Goal: Task Accomplishment & Management: Manage account settings

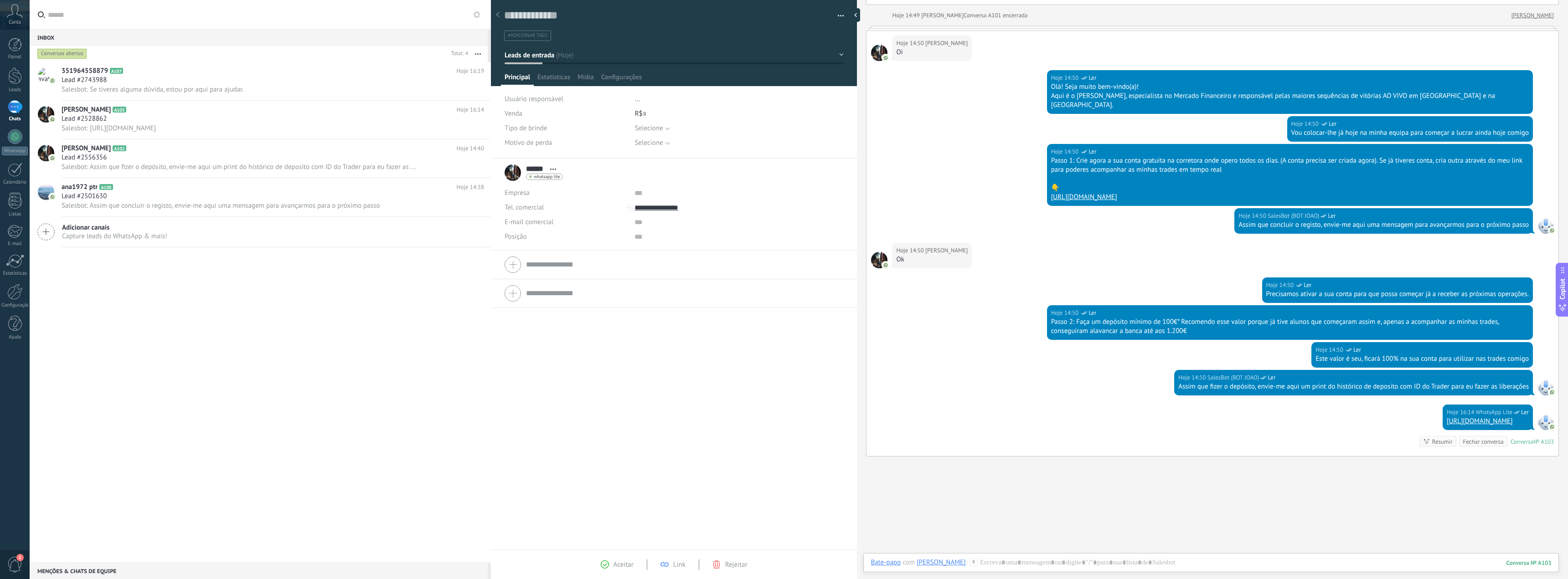
scroll to position [13, 0]
click at [93, 91] on span "Salesbot: Se tiveres alguma dúvida, estou por aqui para ajudar." at bounding box center [153, 89] width 183 height 9
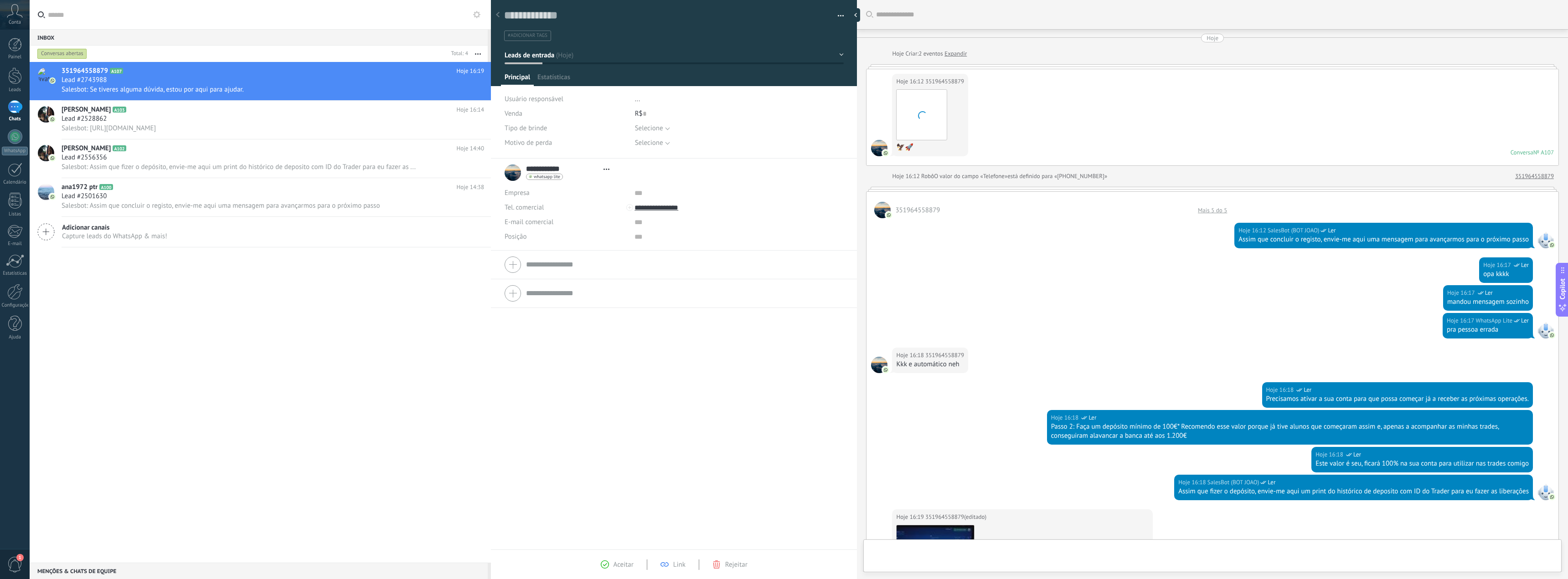
type textarea "**********"
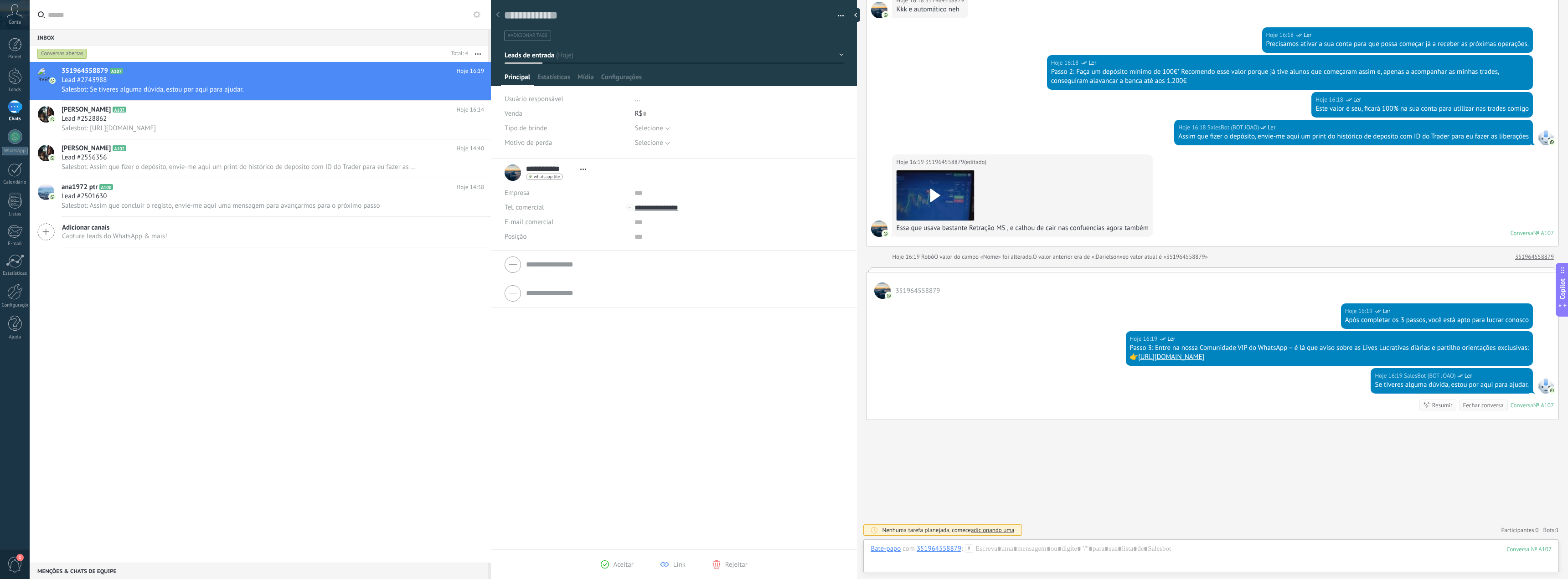
drag, startPoint x: 1091, startPoint y: 536, endPoint x: 1089, endPoint y: 544, distance: 8.2
click at [699, 316] on div "[PERSON_NAME] tarefa planejada, comece adicionando uma Participantes: 0 Adicion…" at bounding box center [1213, 530] width 693 height 15
click at [699, 316] on div at bounding box center [1211, 558] width 681 height 27
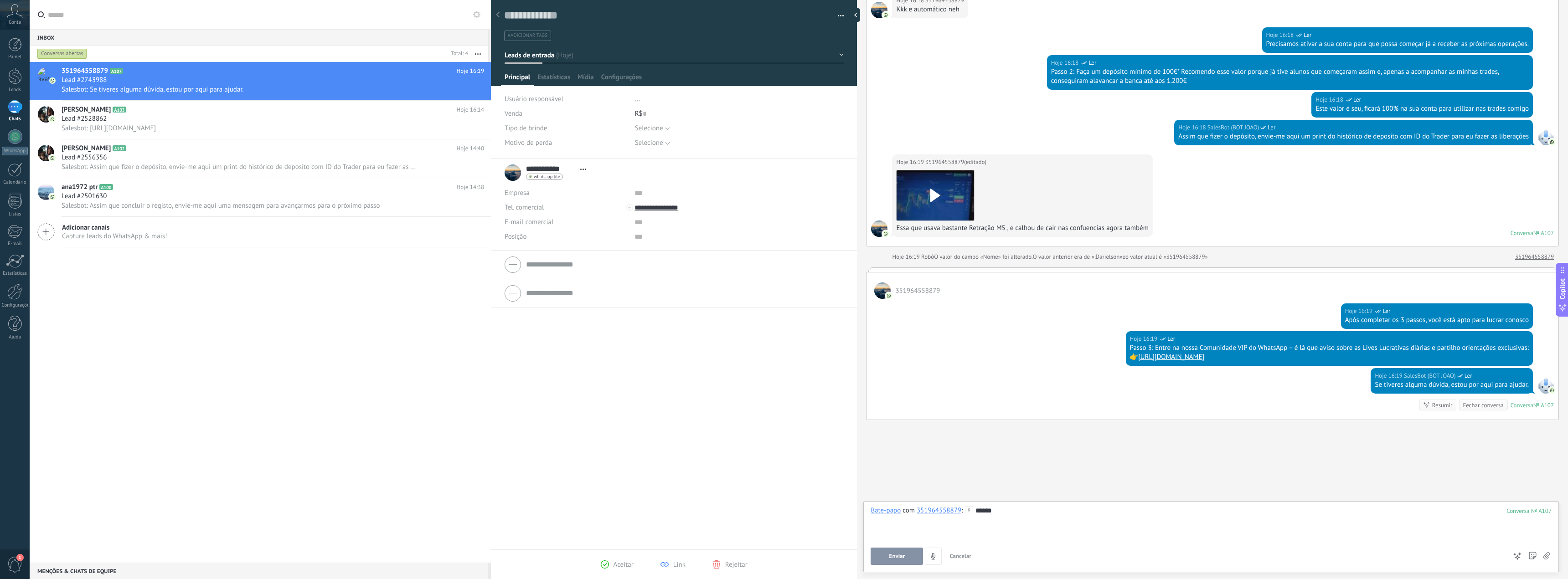
click at [699, 316] on button "Enviar" at bounding box center [897, 556] width 52 height 17
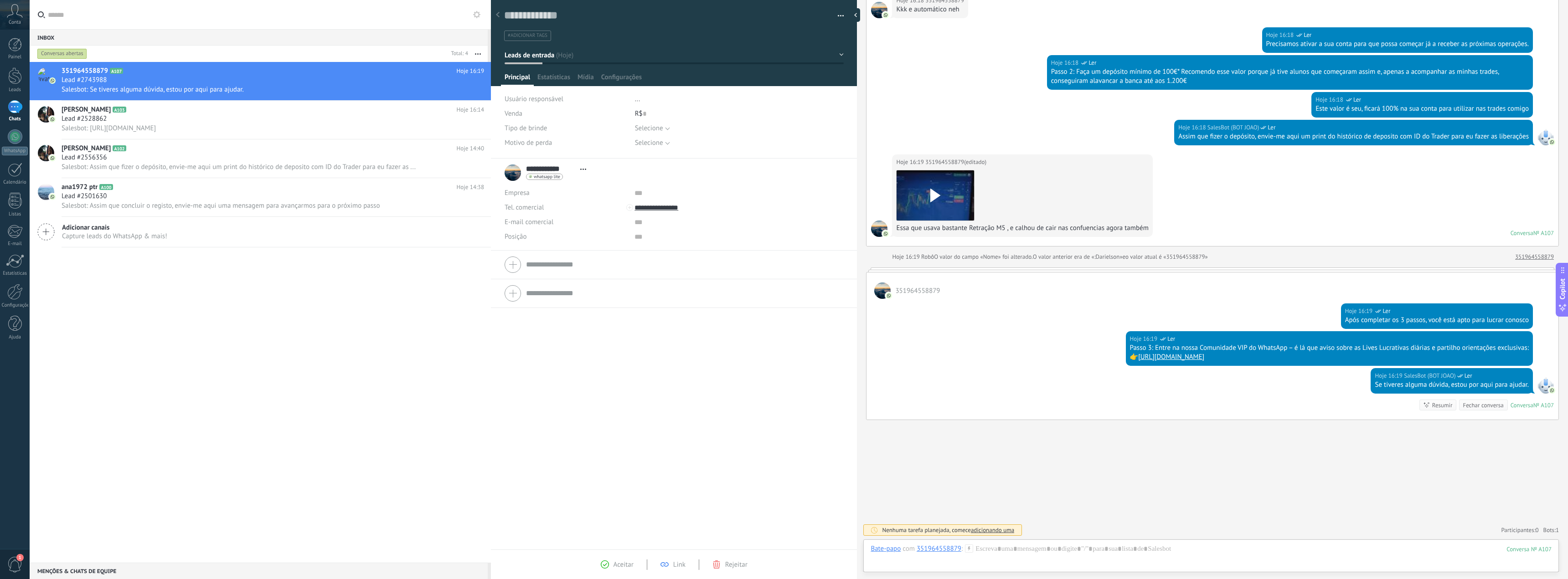
scroll to position [389, 0]
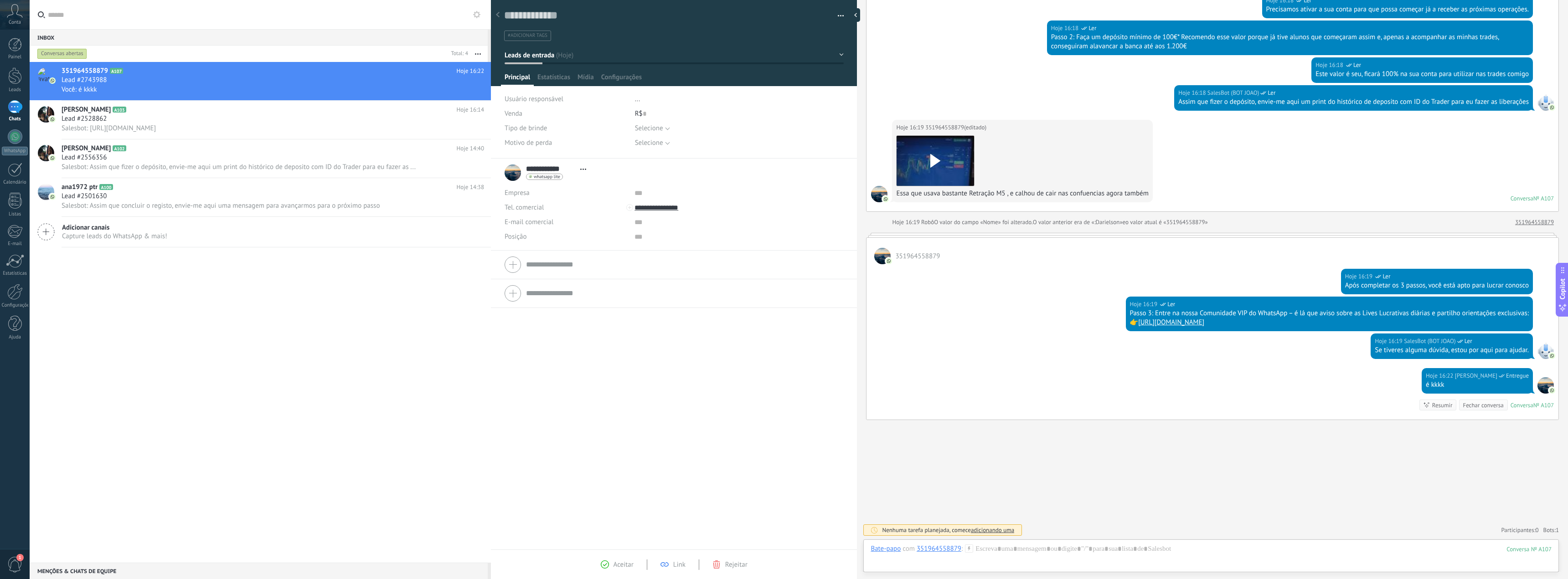
click at [15, 23] on span "Conta" at bounding box center [15, 23] width 12 height 6
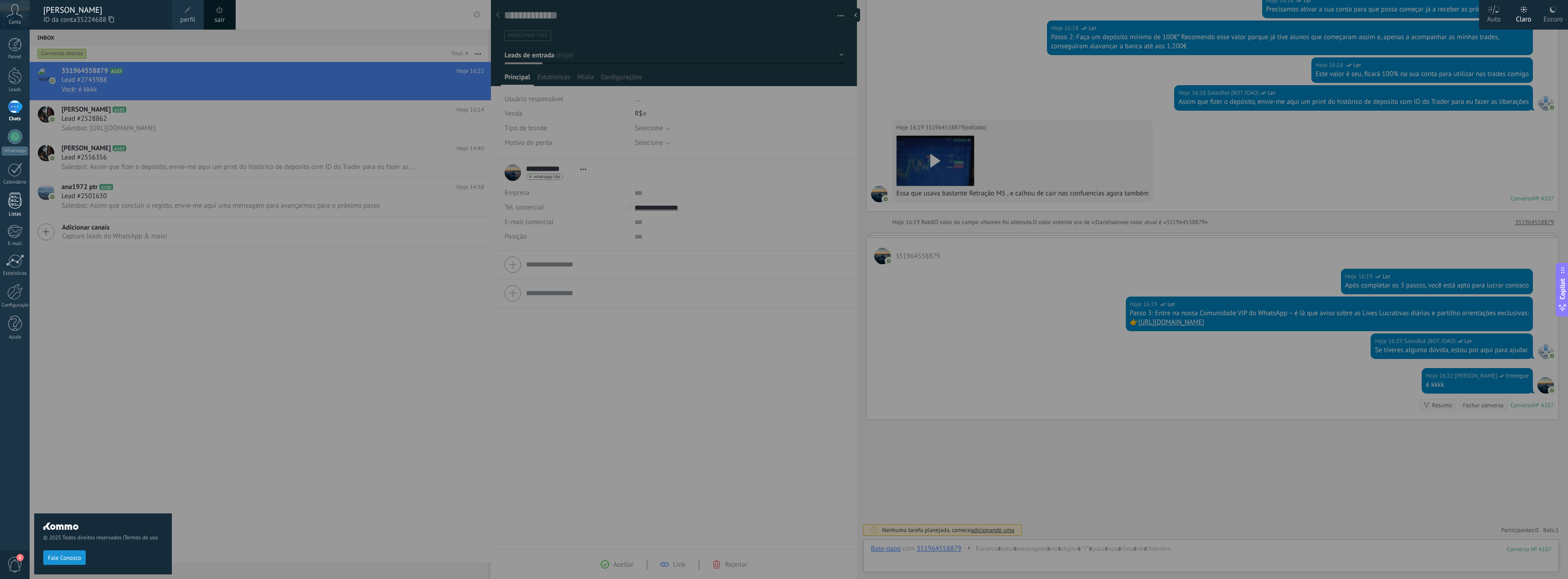
click at [15, 201] on div at bounding box center [15, 201] width 13 height 16
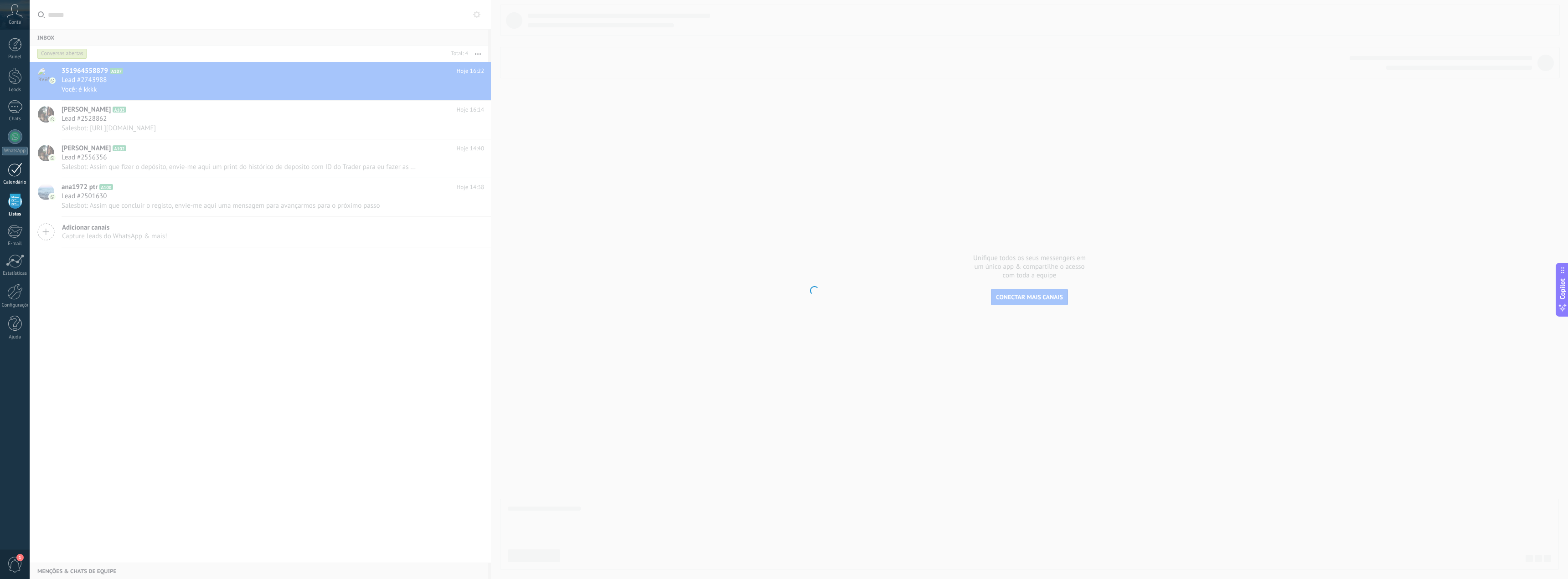
click at [12, 181] on div "Calendário" at bounding box center [15, 182] width 26 height 6
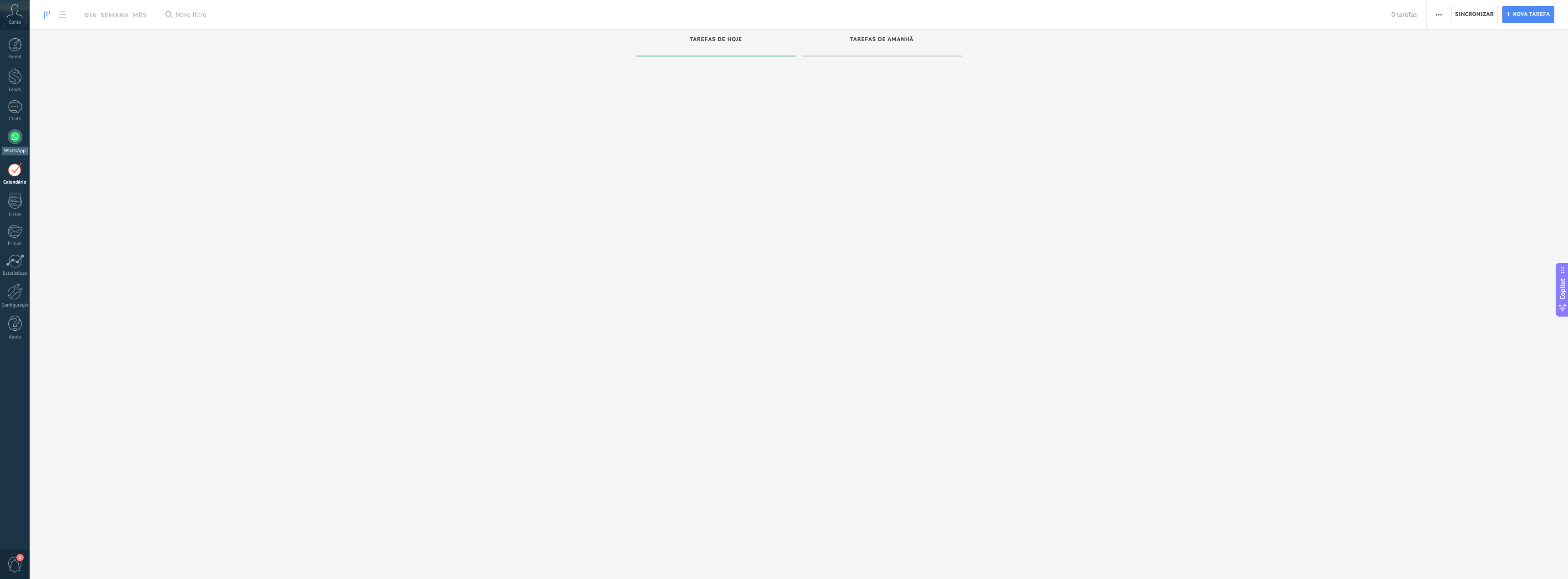
click at [10, 135] on div at bounding box center [15, 137] width 15 height 15
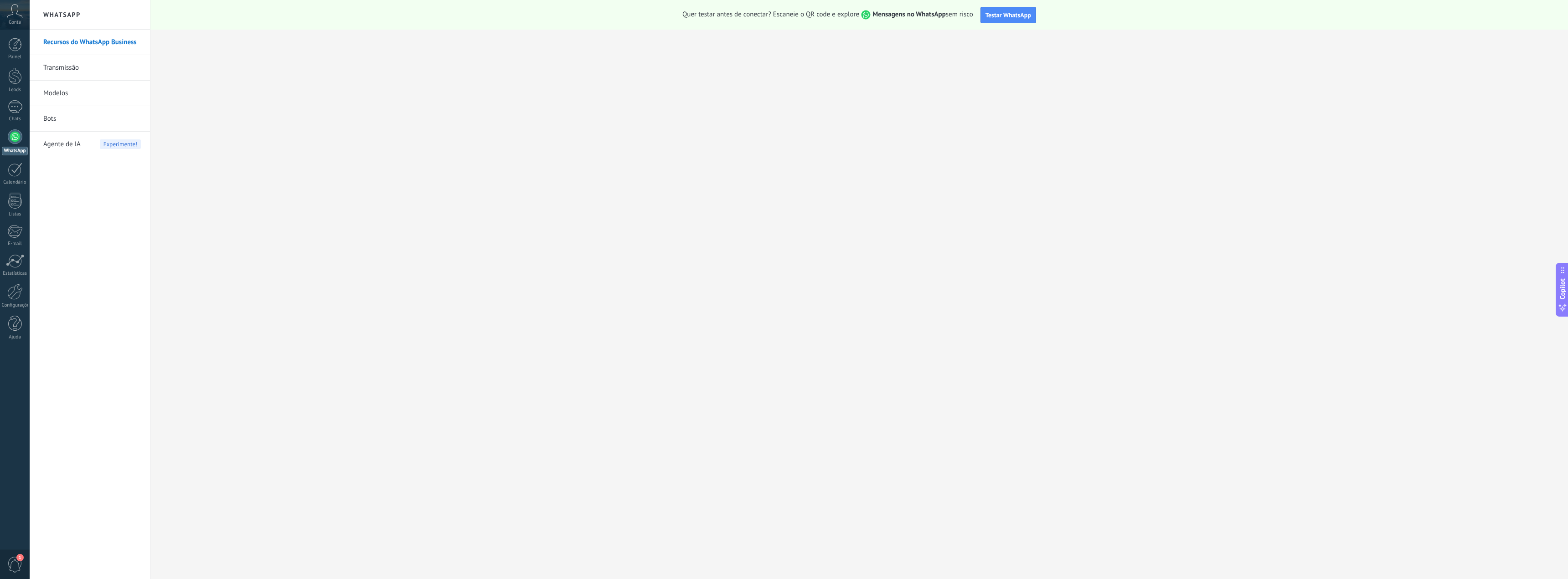
click at [53, 119] on link "Bots" at bounding box center [92, 119] width 97 height 26
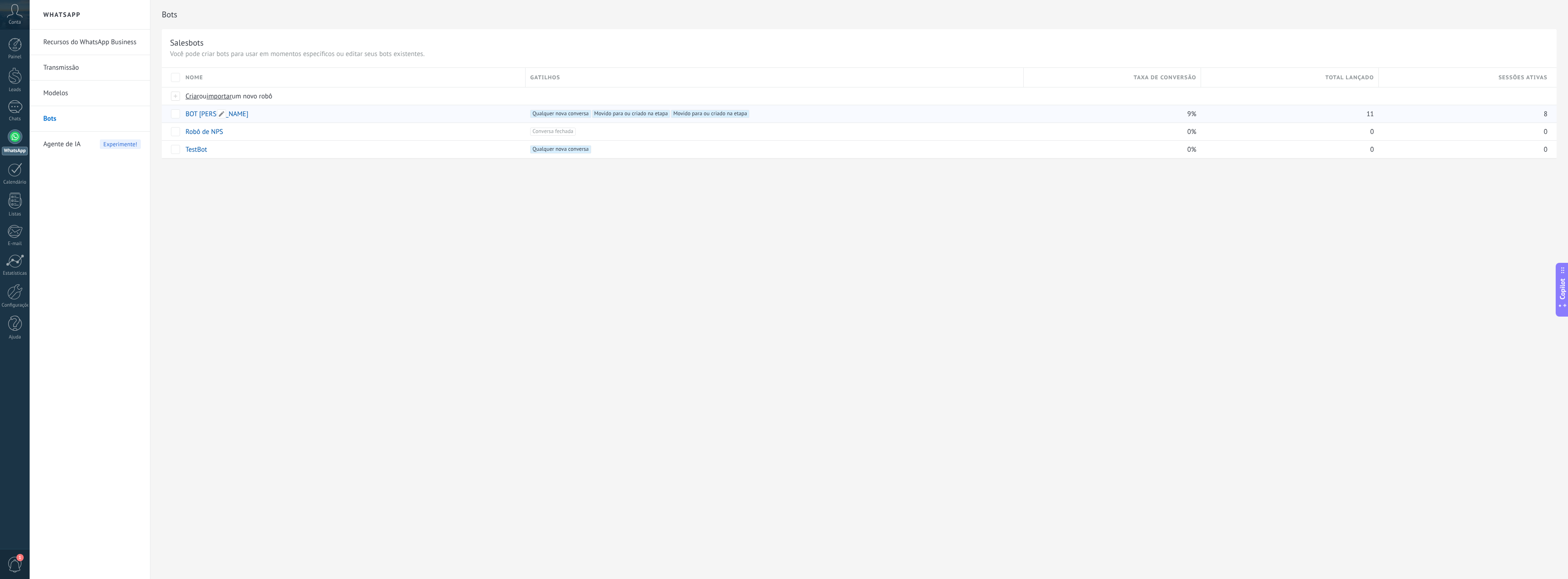
click at [209, 114] on link "BOT [PERSON_NAME]" at bounding box center [217, 114] width 63 height 9
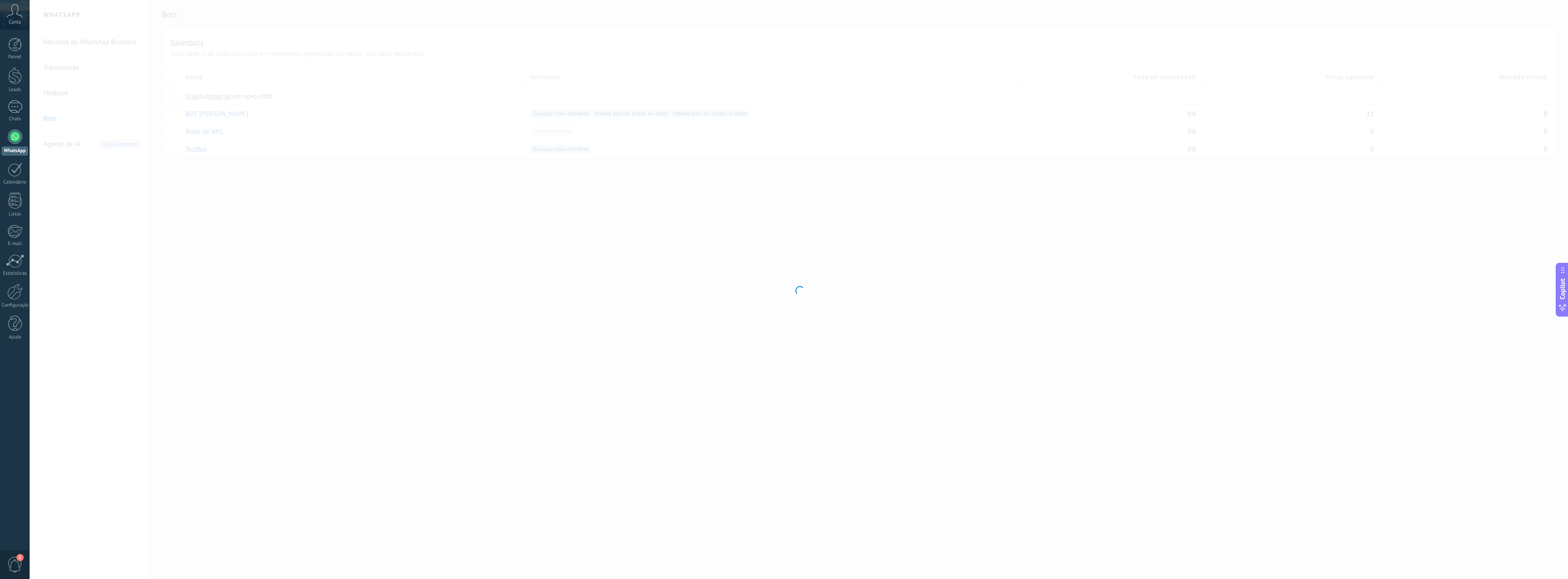
type input "********"
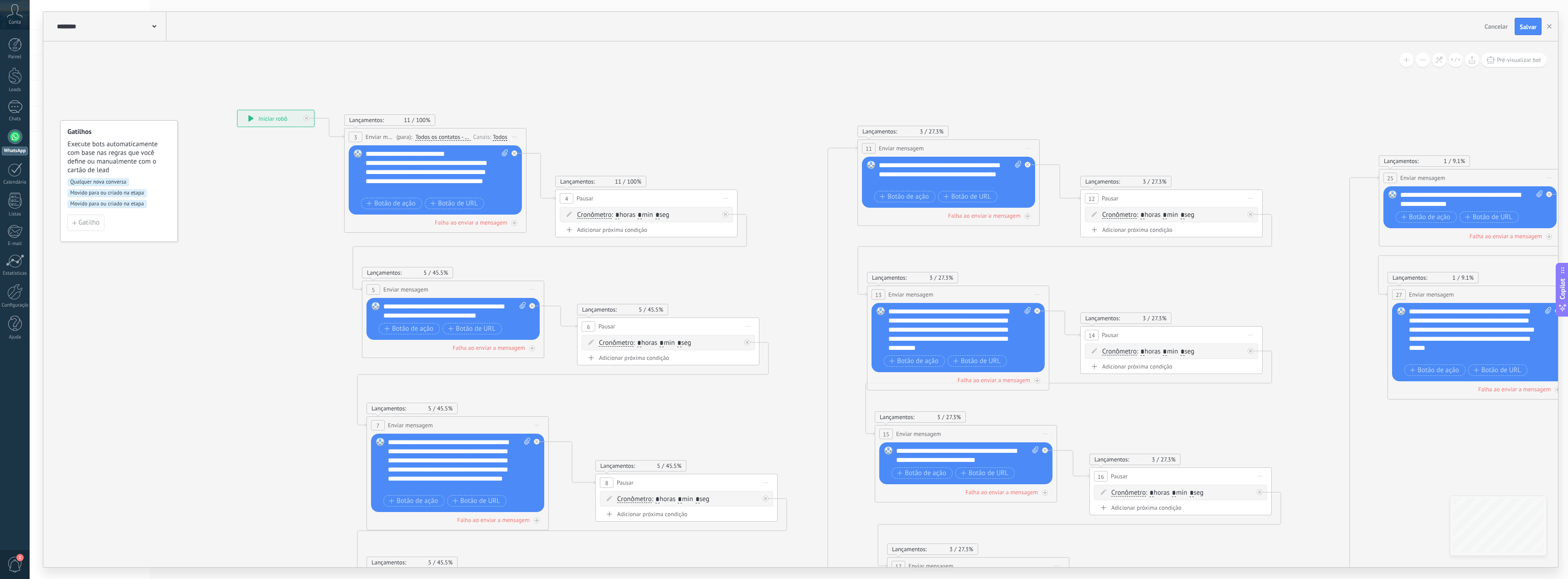
click at [286, 79] on icon at bounding box center [1169, 431] width 2319 height 1098
click at [485, 137] on div "Canais:" at bounding box center [483, 137] width 19 height 9
click at [500, 135] on div "Todos" at bounding box center [500, 137] width 15 height 7
click at [656, 119] on icon at bounding box center [1169, 431] width 2319 height 1098
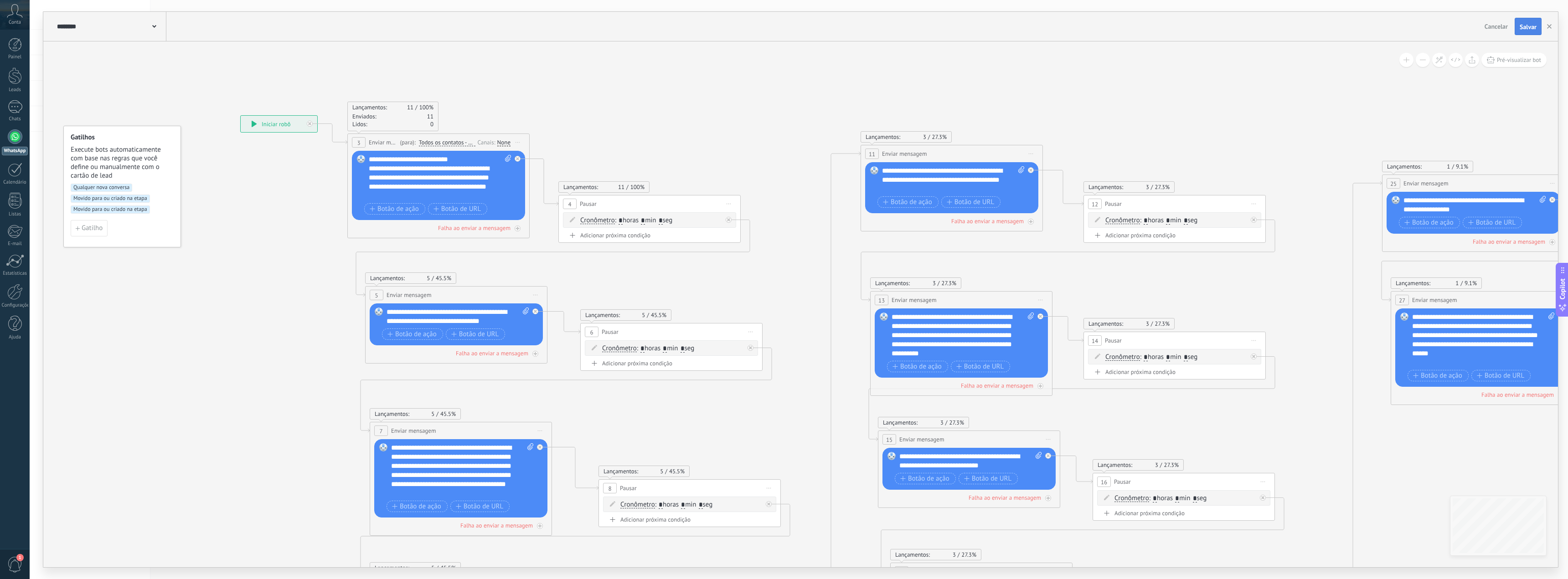
click at [699, 29] on span "Salvar" at bounding box center [1528, 27] width 17 height 6
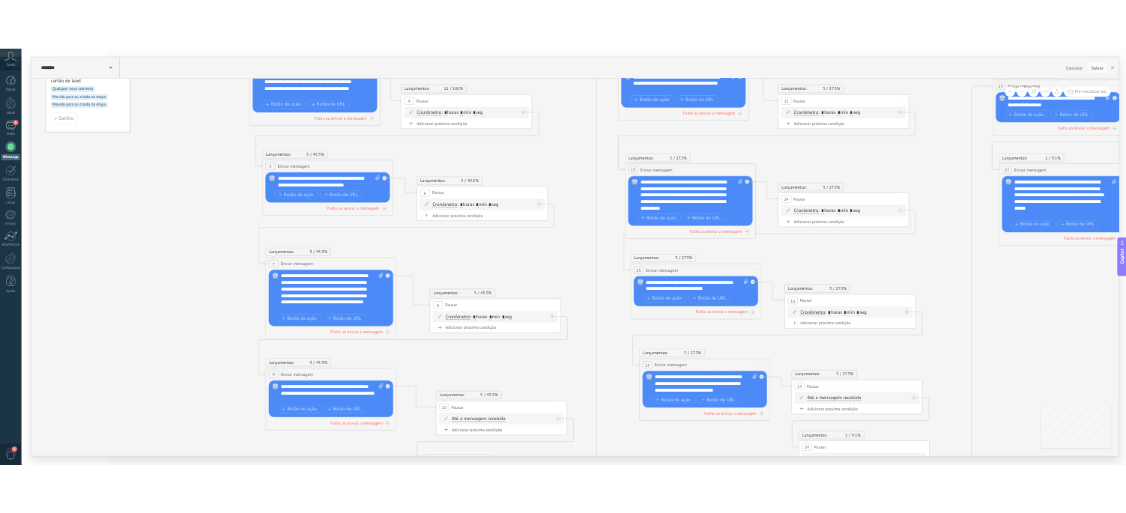
scroll to position [14, 0]
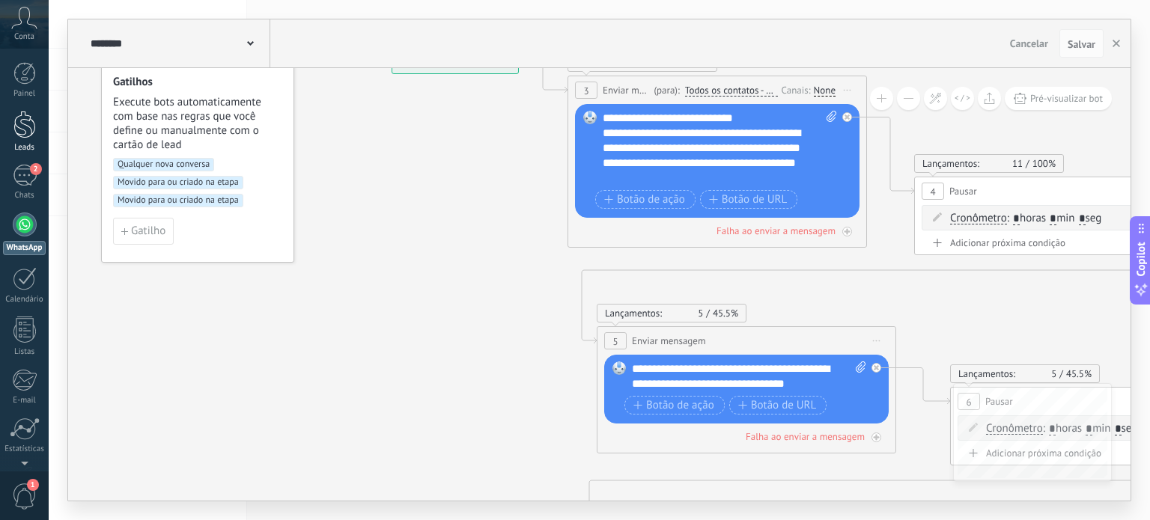
click at [37, 137] on link "Leads" at bounding box center [24, 132] width 49 height 42
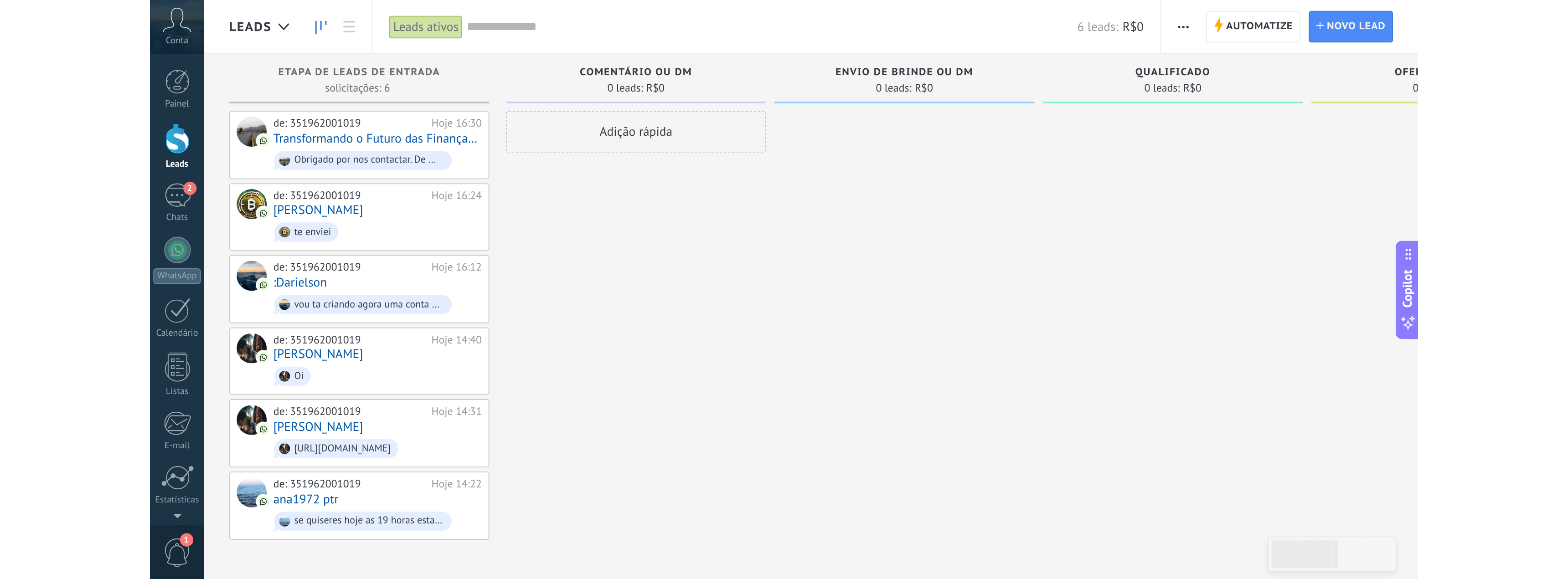
scroll to position [9, 0]
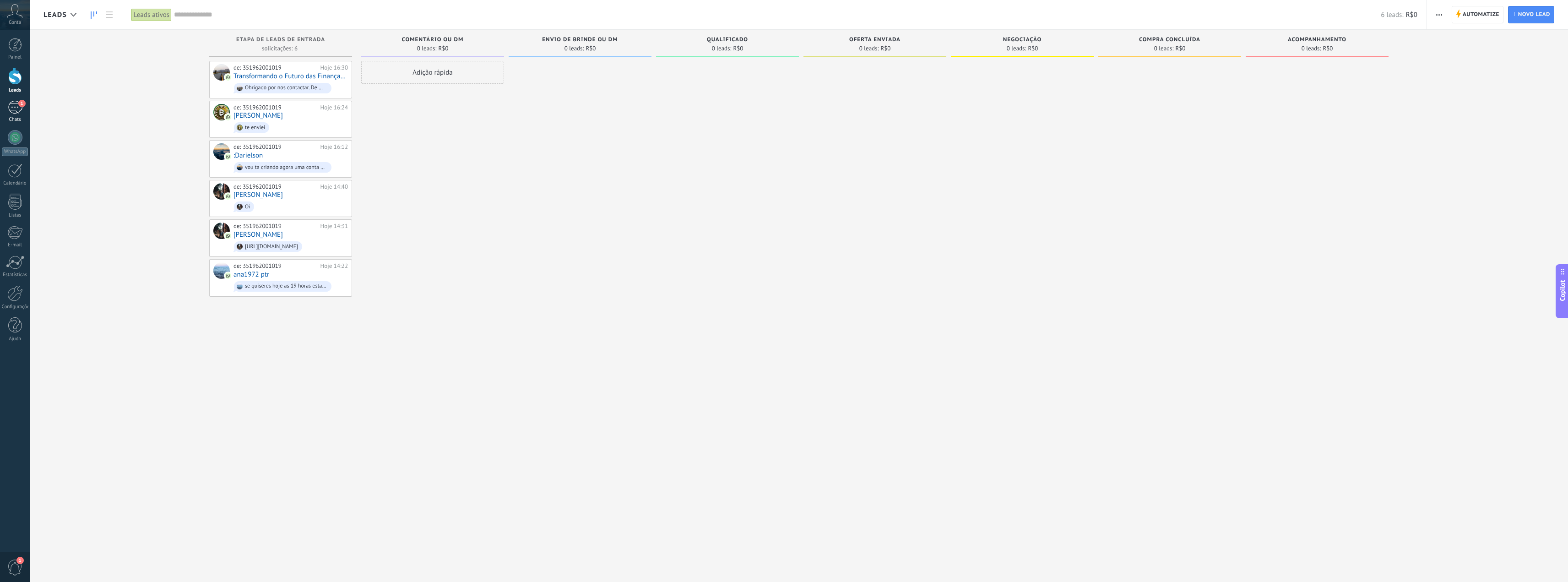
click at [14, 114] on link "1 Chats" at bounding box center [15, 112] width 30 height 22
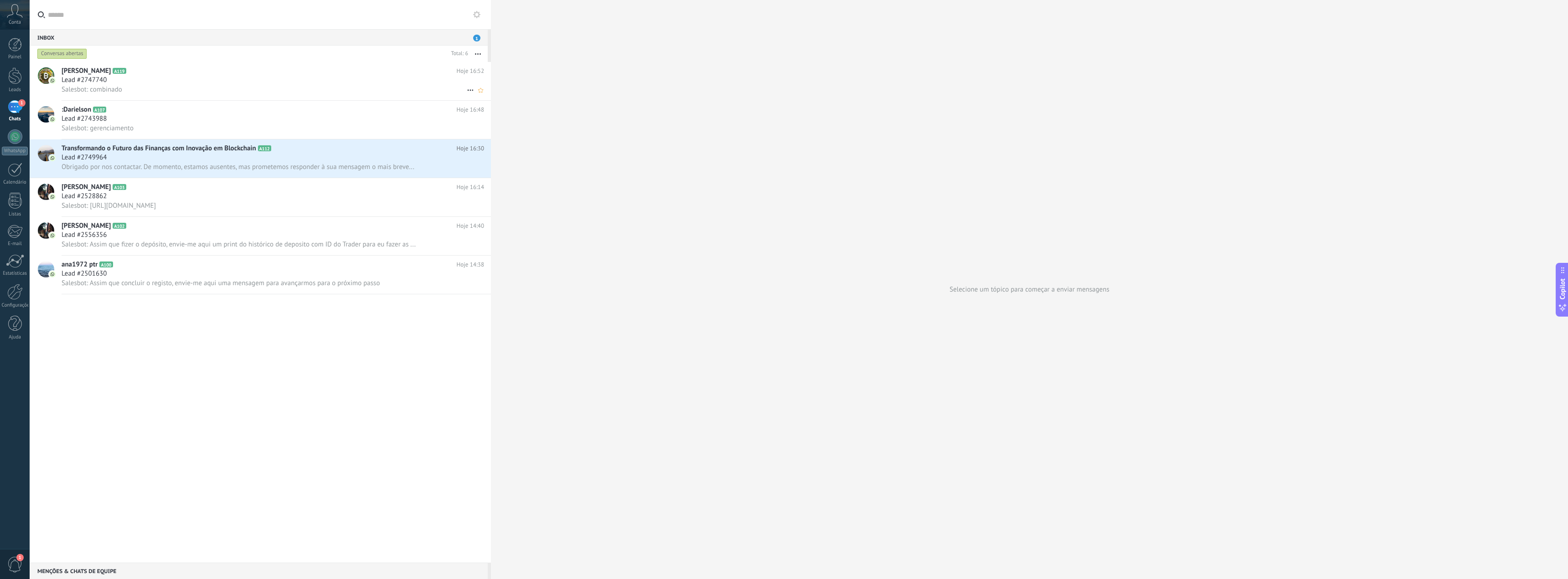
click at [162, 88] on div "Salesbot: combinado" at bounding box center [273, 89] width 422 height 10
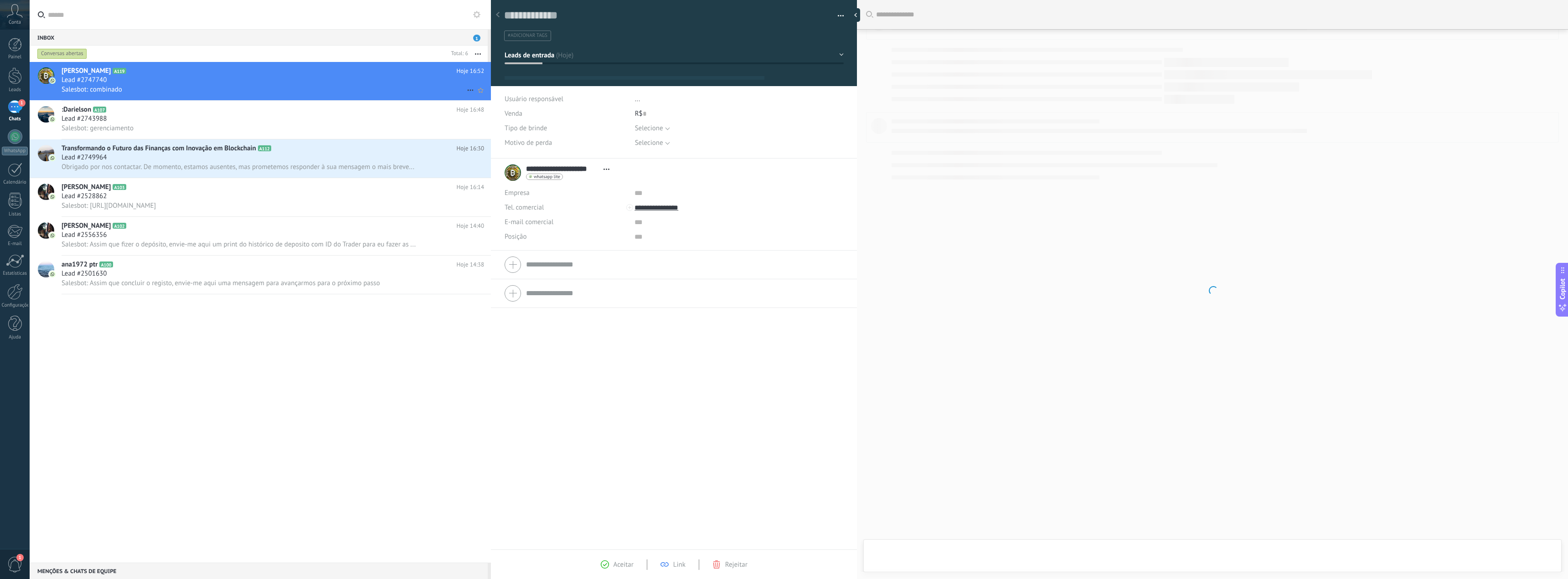
type textarea "**********"
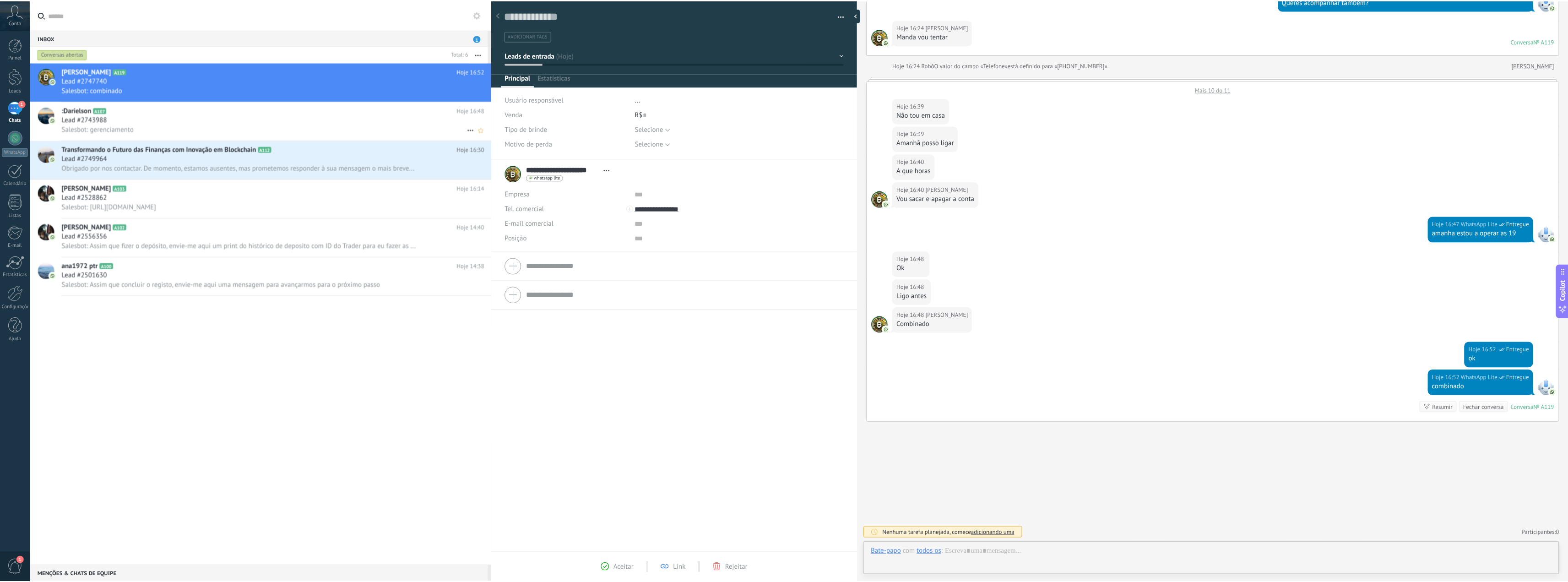
scroll to position [13, 0]
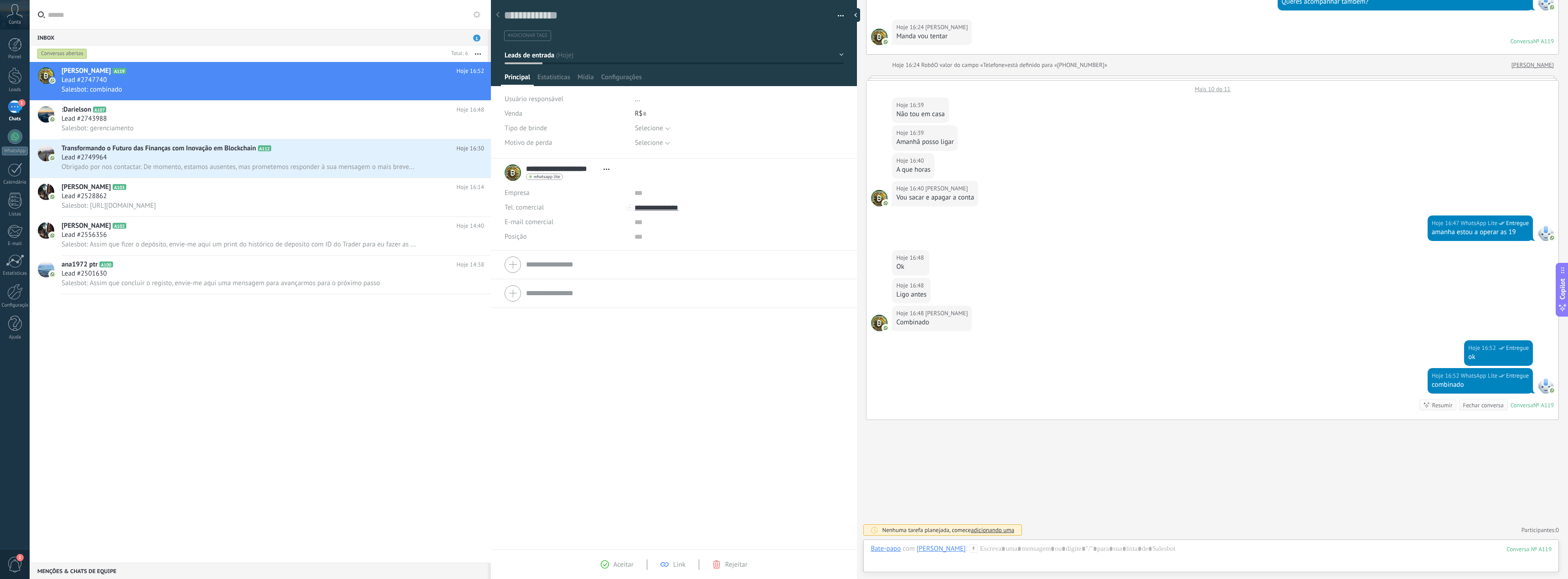
click at [19, 19] on span "Conta" at bounding box center [15, 23] width 12 height 6
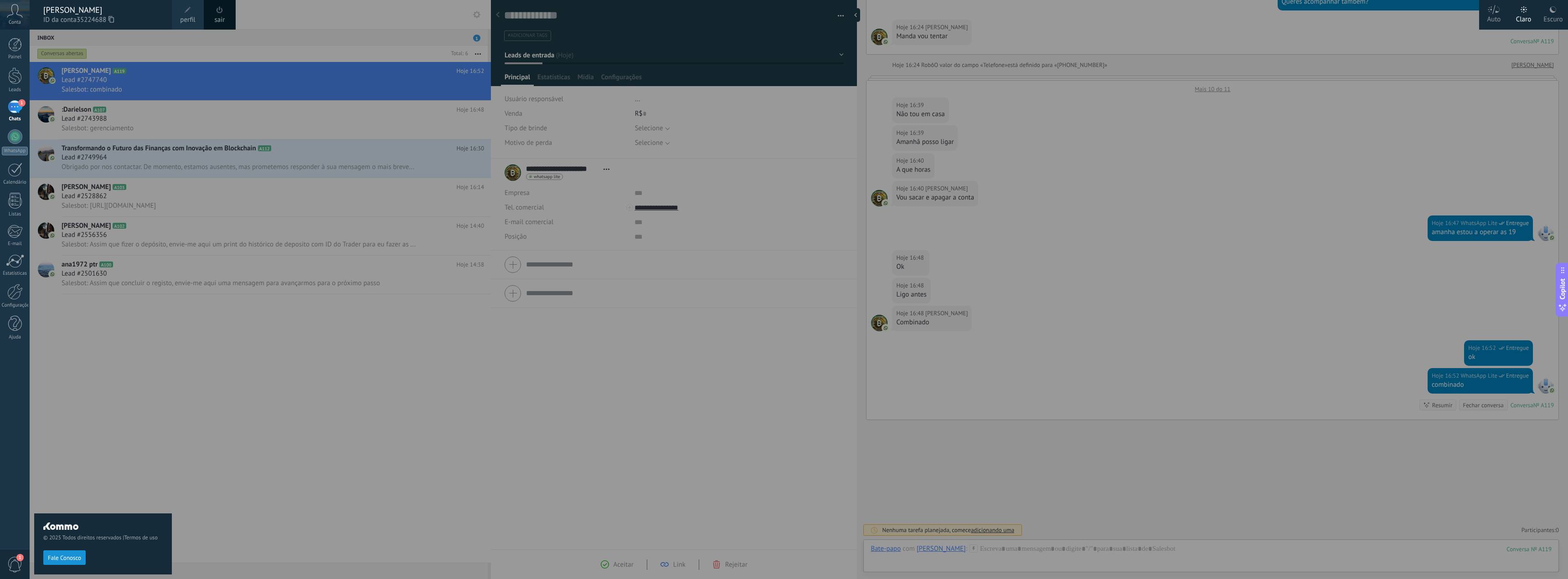
click at [19, 63] on div "Painel Leads 1 Chats WhatsApp Clientes" at bounding box center [15, 193] width 30 height 311
click at [7, 37] on div "Painel Leads 1 Chats WhatsApp Clientes" at bounding box center [29, 290] width 59 height 519
click at [166, 63] on div "© 2025 Todos direitos reservados | Termos de uso Fale Conosco" at bounding box center [103, 304] width 138 height 549
click at [335, 316] on div at bounding box center [814, 290] width 1568 height 579
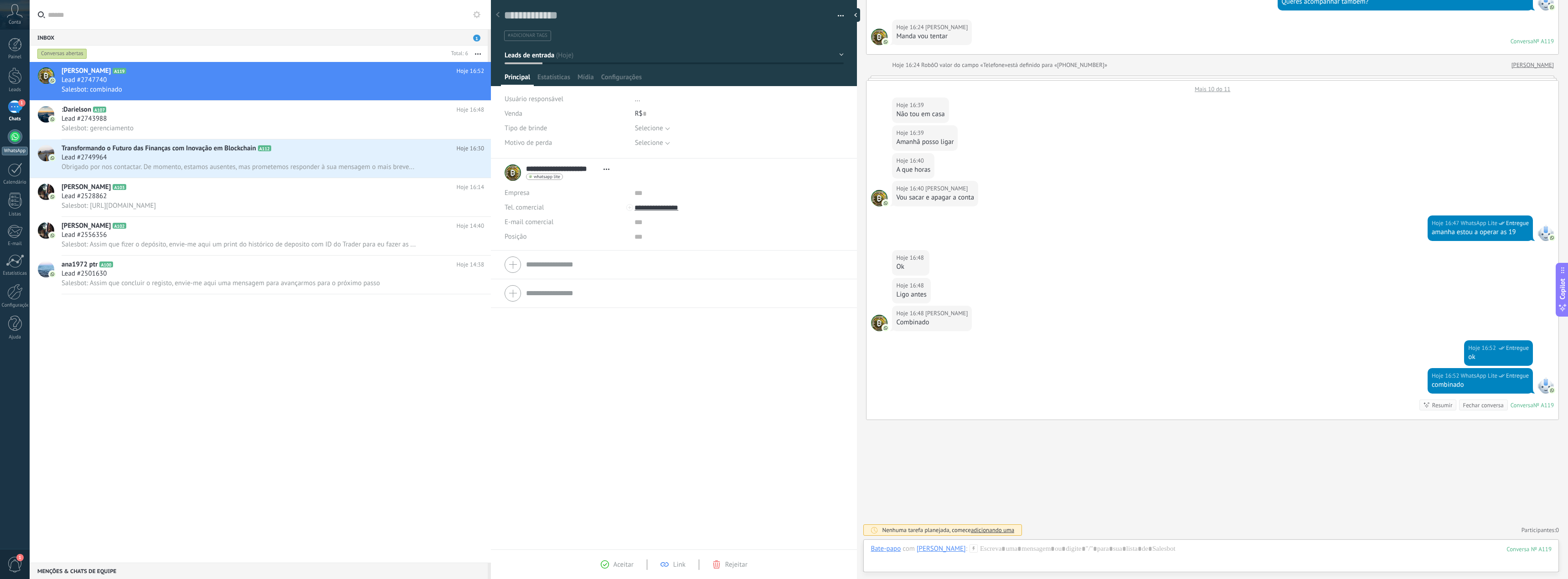
click at [23, 133] on link "WhatsApp" at bounding box center [15, 142] width 30 height 26
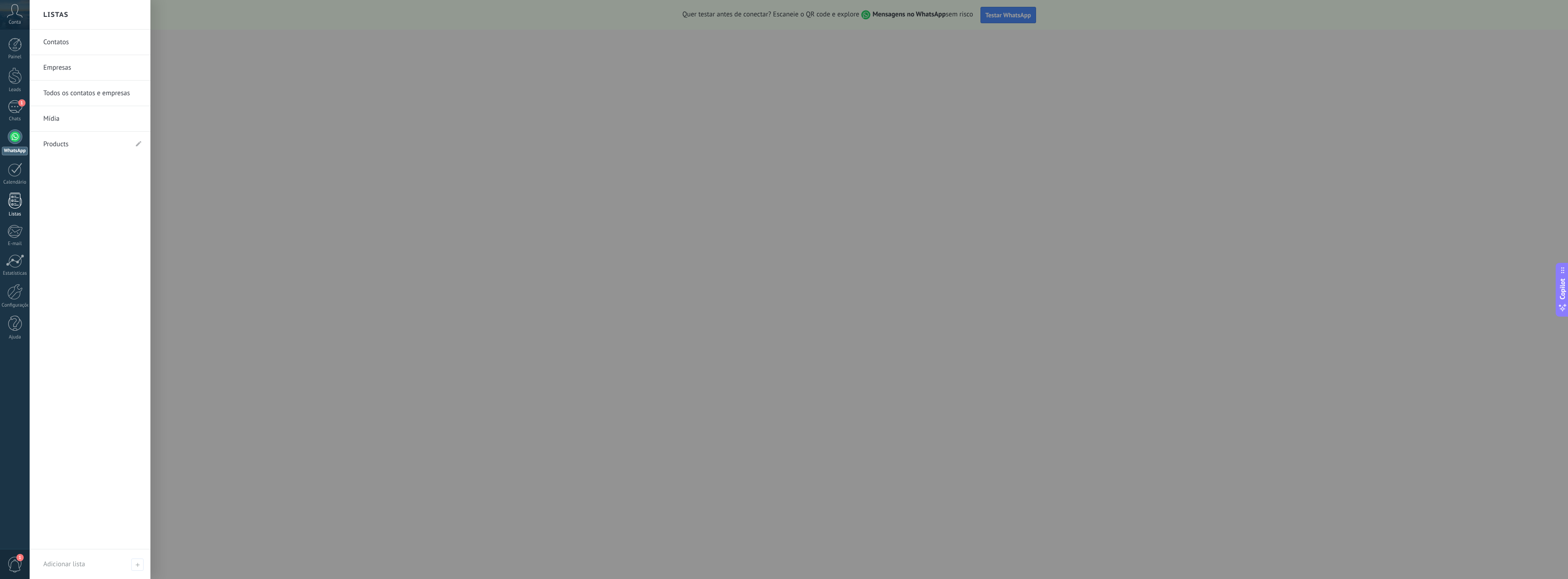
click at [20, 212] on div "Listas" at bounding box center [15, 214] width 26 height 6
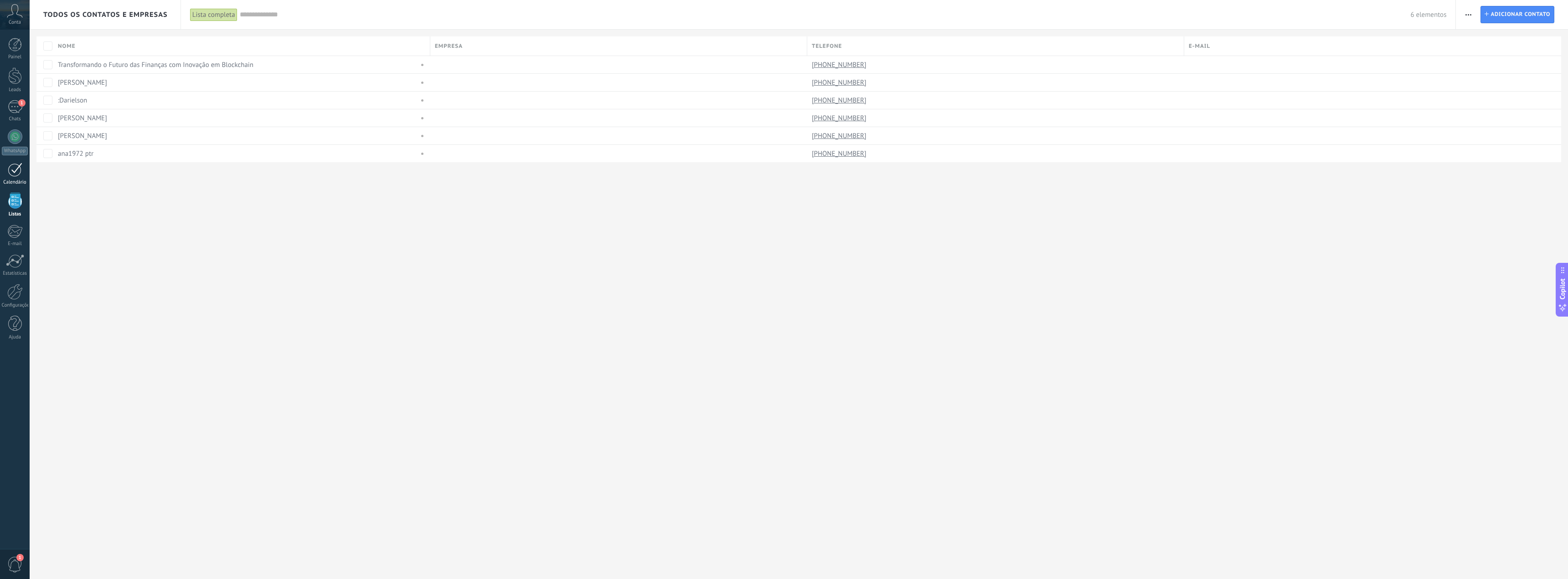
click at [5, 175] on link "Calendário" at bounding box center [15, 173] width 30 height 23
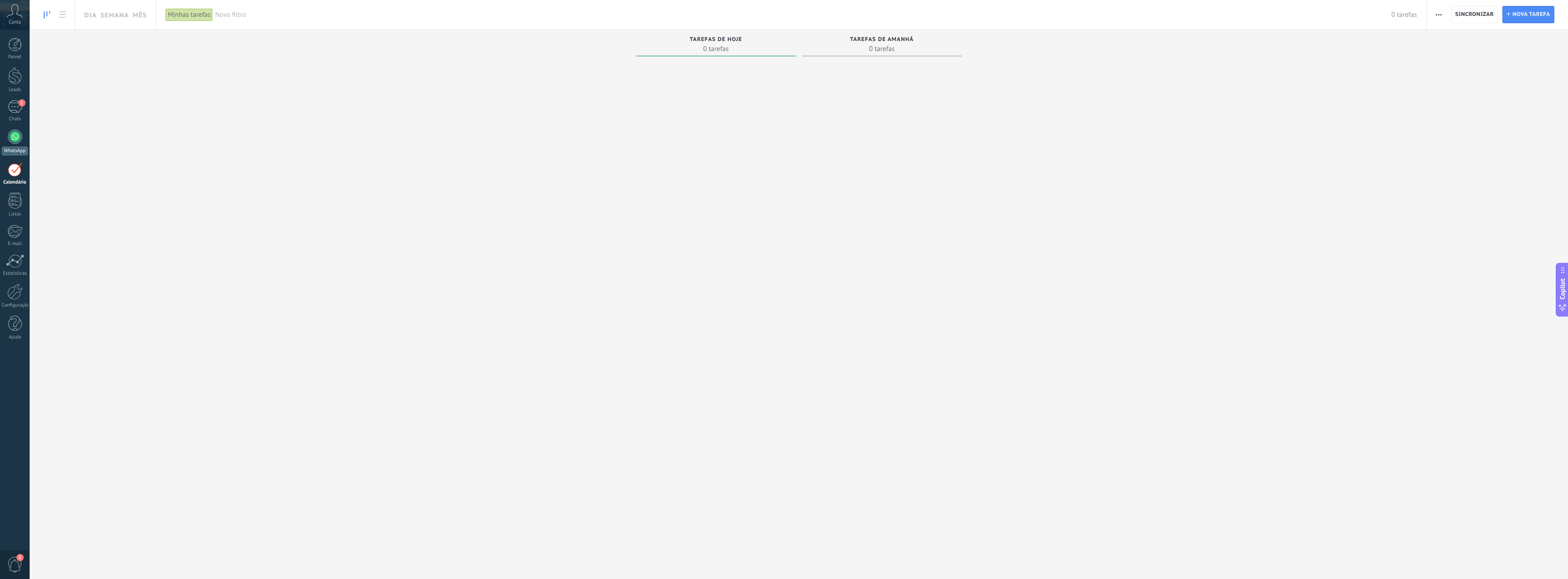
click at [13, 144] on div at bounding box center [15, 137] width 15 height 15
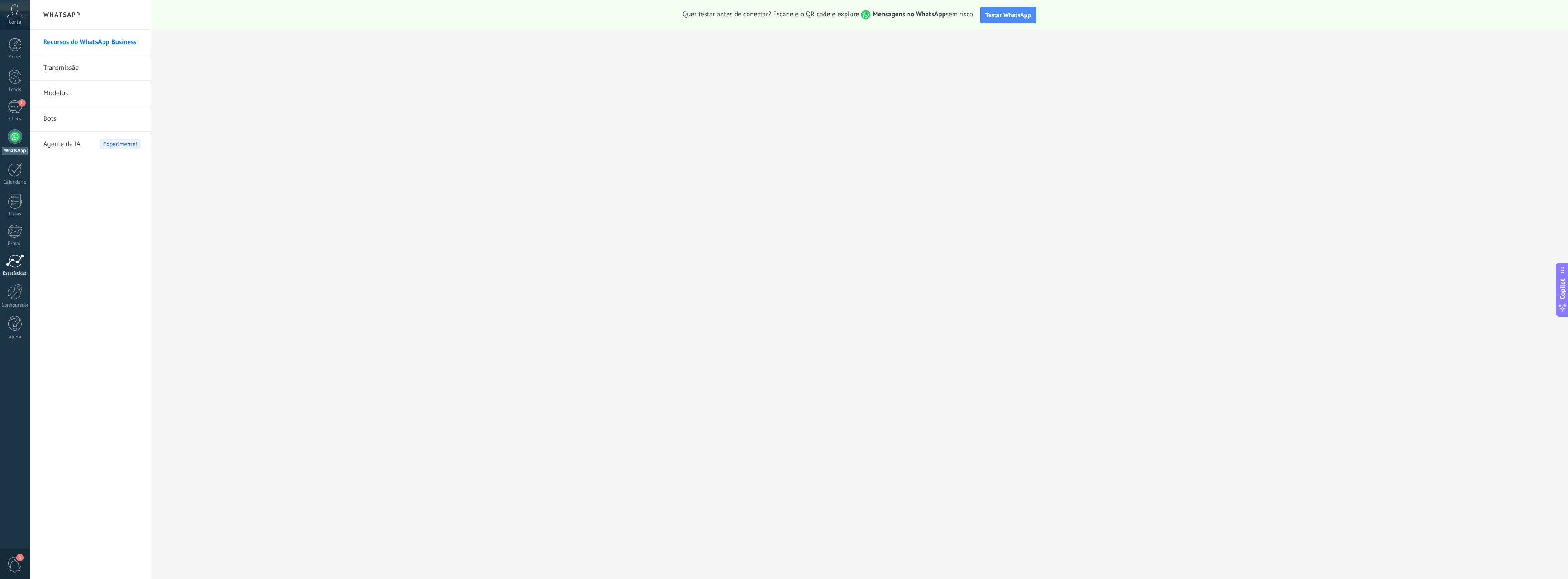
click at [13, 264] on div at bounding box center [15, 261] width 18 height 13
